Goal: Information Seeking & Learning: Check status

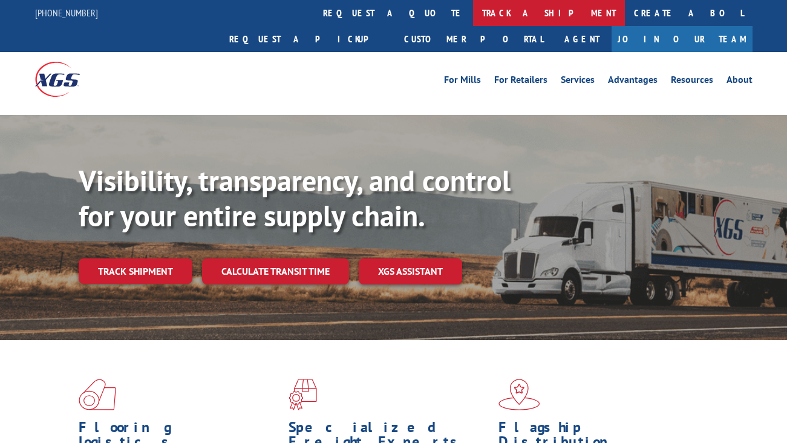
click at [473, 10] on link "track a shipment" at bounding box center [549, 13] width 152 height 26
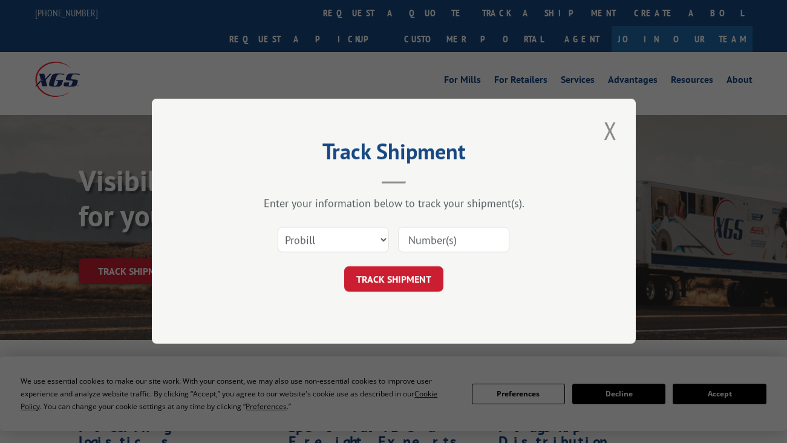
click at [453, 241] on input at bounding box center [453, 239] width 111 height 25
click at [367, 270] on button "TRACK SHIPMENT" at bounding box center [393, 279] width 99 height 25
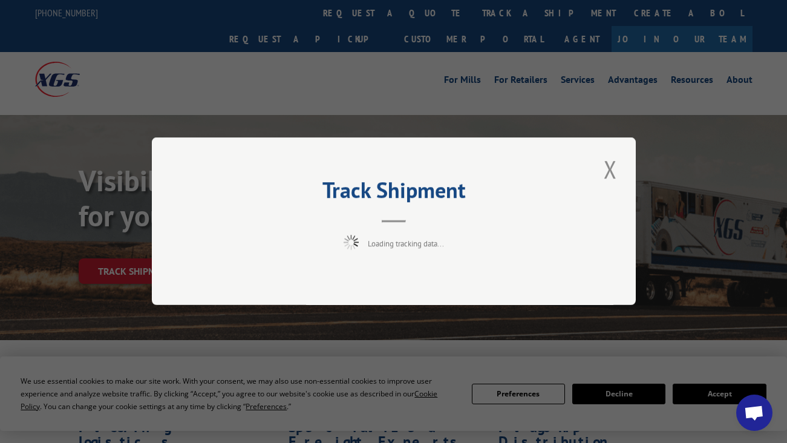
scroll to position [3947, 0]
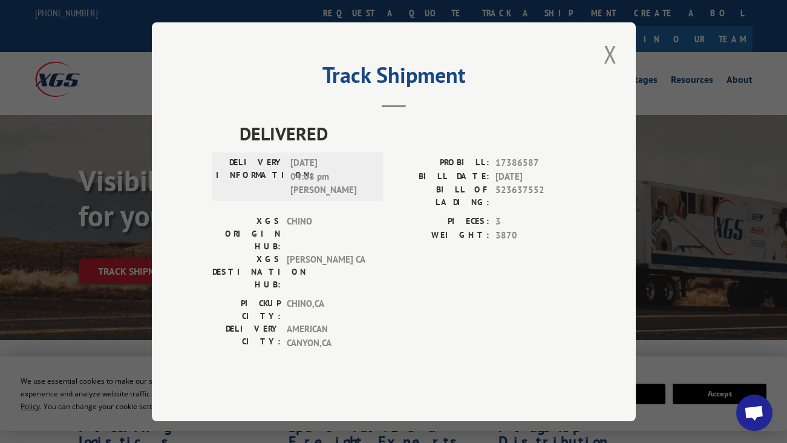
click at [278, 147] on span "DELIVERED" at bounding box center [408, 133] width 336 height 27
copy span "DELIVERED"
click at [308, 181] on span "[DATE] 04:08 pm [PERSON_NAME]" at bounding box center [331, 176] width 82 height 41
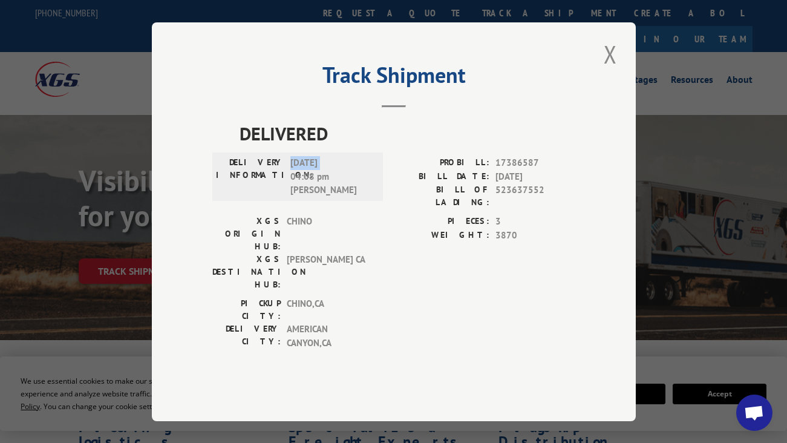
click at [308, 181] on span "[DATE] 04:08 pm [PERSON_NAME]" at bounding box center [331, 176] width 82 height 41
copy span "[DATE]"
click at [403, 229] on label "PIECES:" at bounding box center [442, 222] width 96 height 14
click at [310, 195] on span "[DATE] 04:08 pm [PERSON_NAME]" at bounding box center [331, 176] width 82 height 41
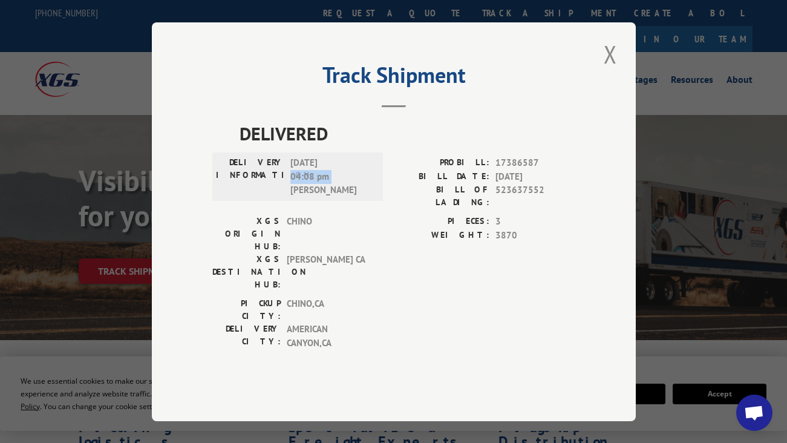
drag, startPoint x: 310, startPoint y: 195, endPoint x: 352, endPoint y: 211, distance: 45.2
click at [310, 195] on span "[DATE] 04:08 pm [PERSON_NAME]" at bounding box center [331, 176] width 82 height 41
copy span "04:08 pm"
click at [321, 197] on span "[DATE] 04:08 pm [PERSON_NAME]" at bounding box center [331, 176] width 82 height 41
click at [299, 197] on span "[DATE] 04:08 pm [PERSON_NAME]" at bounding box center [331, 176] width 82 height 41
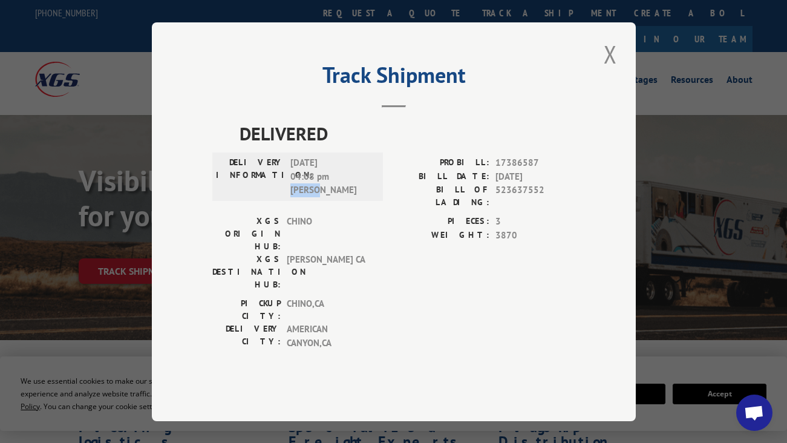
click at [299, 197] on span "[DATE] 04:08 pm [PERSON_NAME]" at bounding box center [331, 176] width 82 height 41
copy span "[PERSON_NAME]"
